Goal: Information Seeking & Learning: Check status

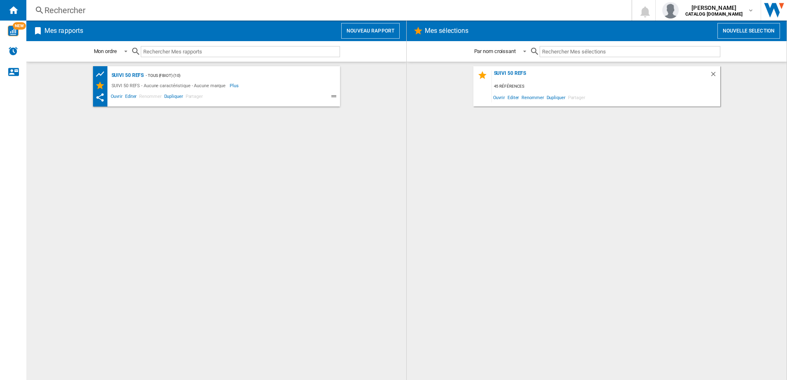
click at [130, 10] on div "Rechercher" at bounding box center [327, 11] width 566 height 12
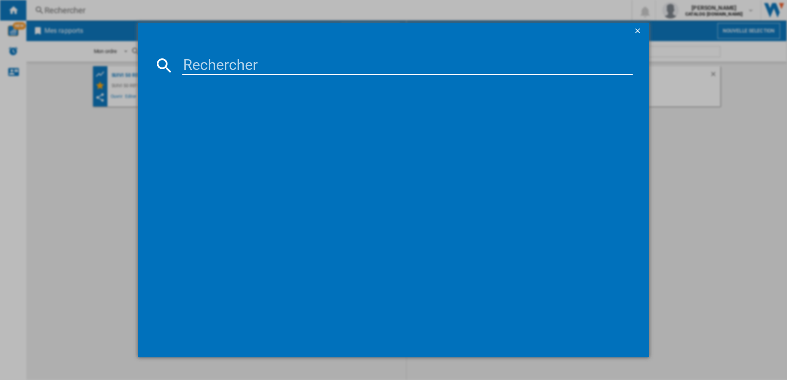
click at [226, 63] on input at bounding box center [407, 66] width 451 height 20
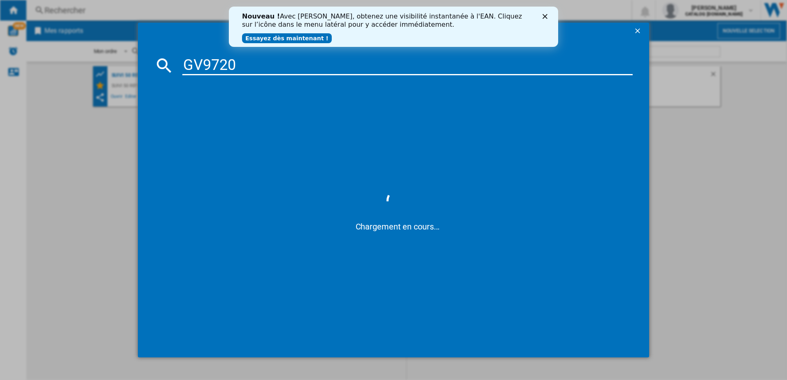
type input "GV9720"
click at [545, 14] on icon "Fermer" at bounding box center [545, 16] width 5 height 5
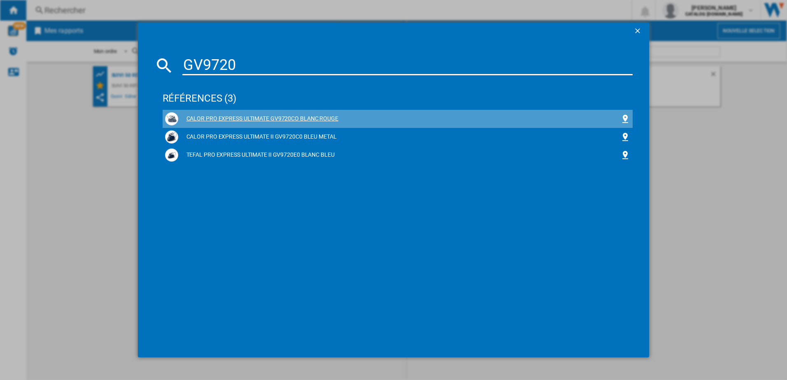
click at [262, 114] on div "CALOR PRO EXPRESS ULTIMATE GV9720CO BLANC ROUGE" at bounding box center [398, 118] width 466 height 13
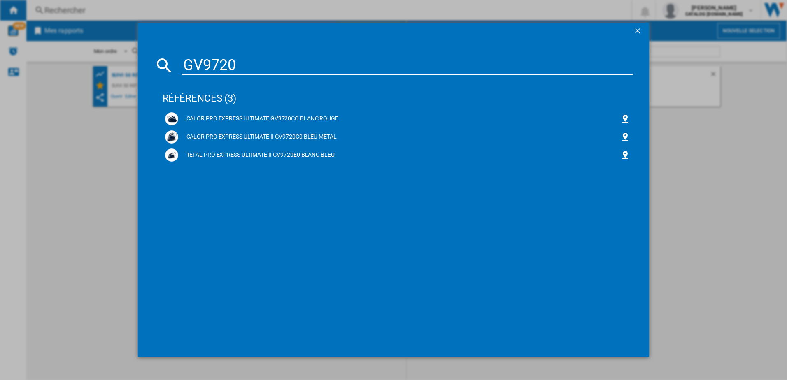
click at [201, 116] on div "CALOR PRO EXPRESS ULTIMATE GV9720CO BLANC ROUGE" at bounding box center [399, 119] width 443 height 8
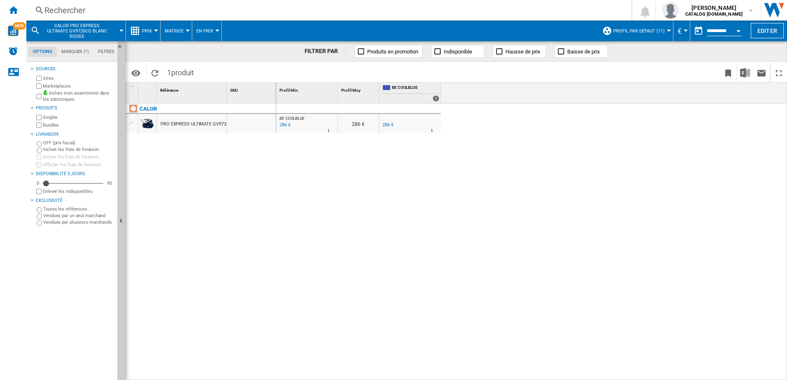
click at [117, 11] on div "Rechercher" at bounding box center [327, 11] width 566 height 12
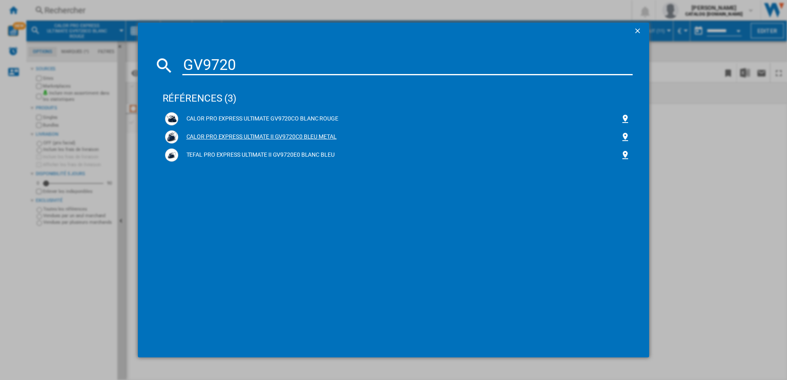
type input "GV9720"
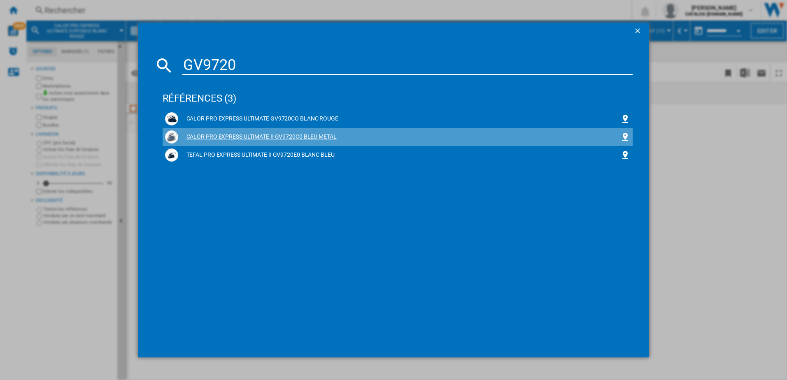
click at [254, 135] on div "CALOR PRO EXPRESS ULTIMATE II GV9720C0 BLEU METAL" at bounding box center [399, 137] width 443 height 8
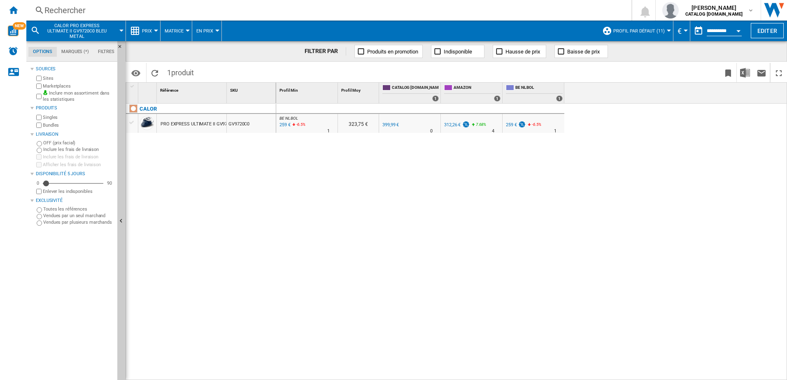
drag, startPoint x: 384, startPoint y: 239, endPoint x: 356, endPoint y: 193, distance: 53.9
click at [384, 239] on div "BE NL BOL : BE NL BOL -35.2 % 259 € -6.5 % N/A 1 BE NL BOL : BE NL BOL 323,75 €…" at bounding box center [531, 242] width 511 height 277
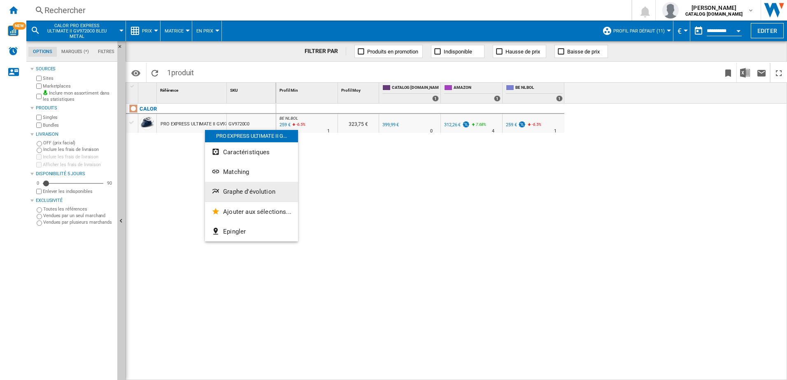
click at [239, 186] on button "Graphe d'évolution" at bounding box center [251, 192] width 93 height 20
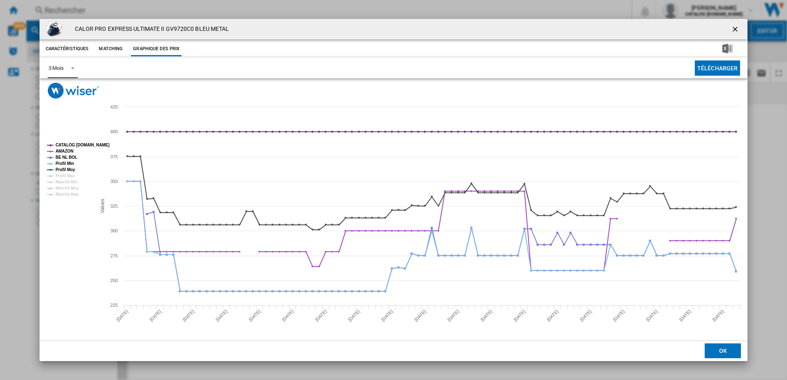
click at [61, 69] on div "3 Mois" at bounding box center [56, 68] width 15 height 6
click at [63, 85] on div "6 Mois" at bounding box center [55, 87] width 15 height 7
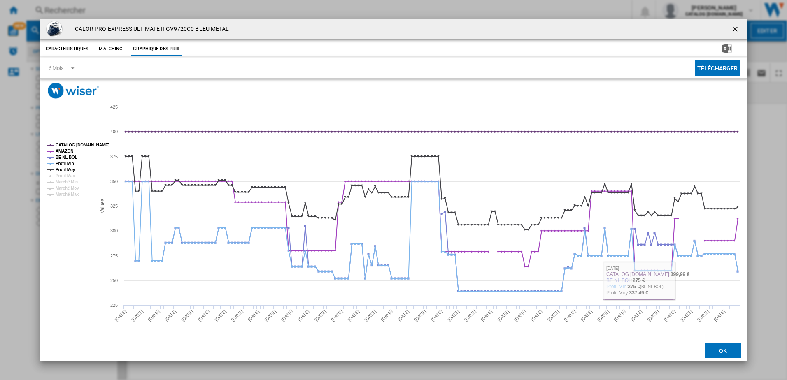
click at [719, 349] on button "OK" at bounding box center [723, 351] width 36 height 15
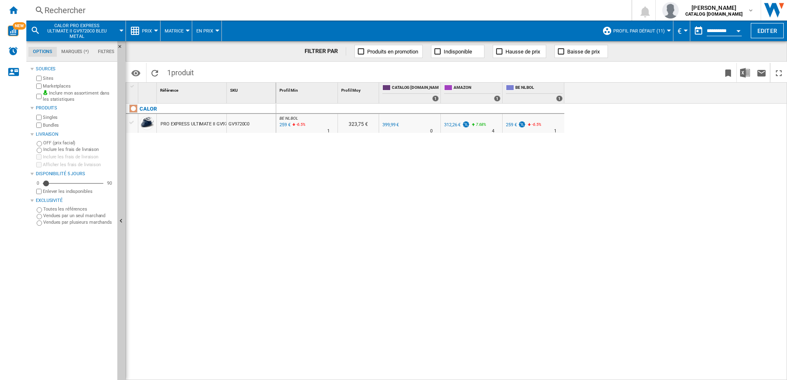
click at [67, 13] on div "Rechercher" at bounding box center [327, 11] width 566 height 12
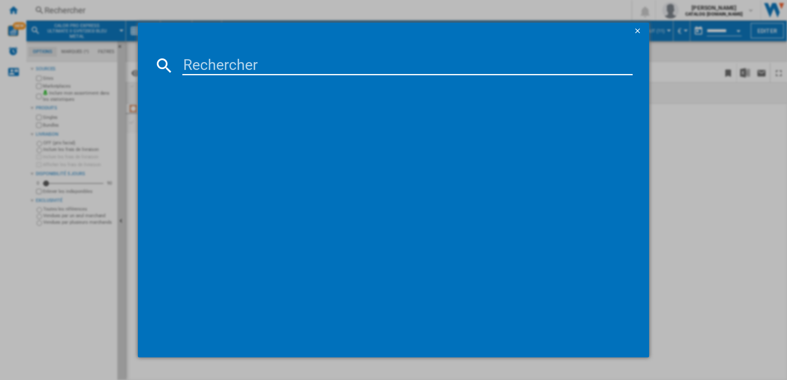
click at [230, 56] on input at bounding box center [407, 66] width 451 height 20
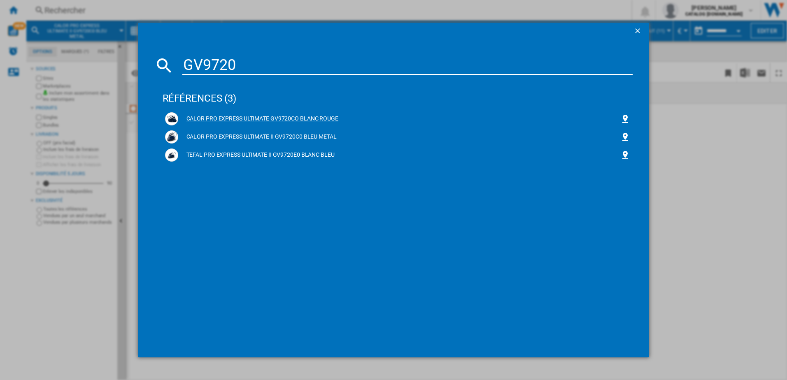
type input "GV9720"
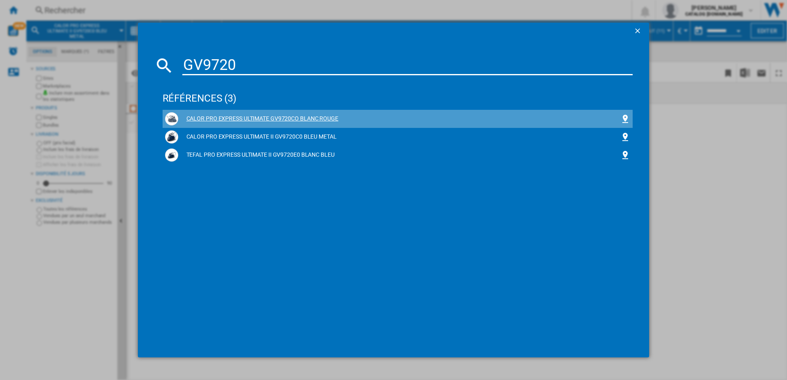
click at [253, 117] on div "CALOR PRO EXPRESS ULTIMATE GV9720CO BLANC ROUGE" at bounding box center [399, 119] width 443 height 8
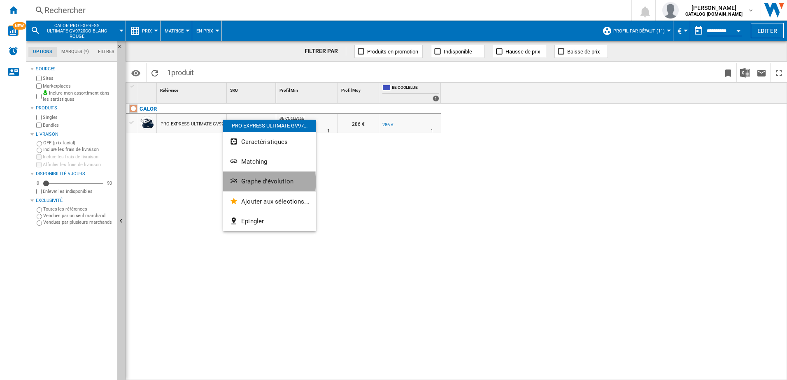
click at [261, 182] on span "Graphe d'évolution" at bounding box center [267, 181] width 52 height 7
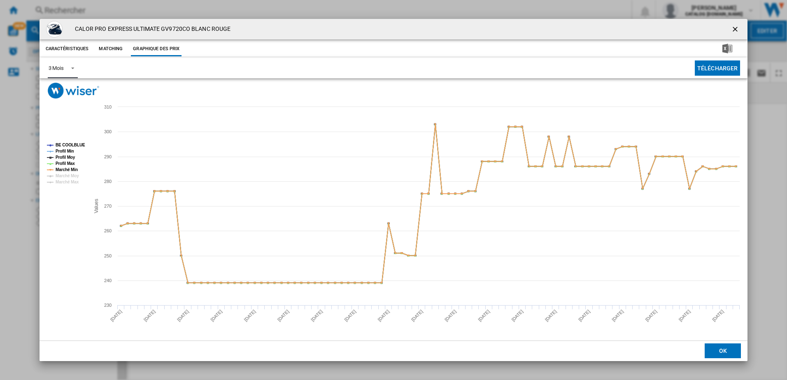
click at [70, 67] on span "Product popup" at bounding box center [70, 67] width 10 height 7
click at [52, 86] on div "6 Mois" at bounding box center [55, 87] width 15 height 7
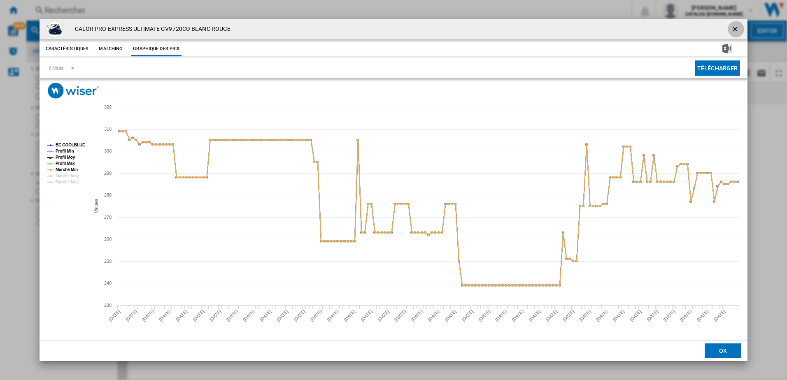
click at [737, 26] on ng-md-icon "getI18NText('BUTTONS.CLOSE_DIALOG')" at bounding box center [736, 30] width 10 height 10
